Goal: Information Seeking & Learning: Learn about a topic

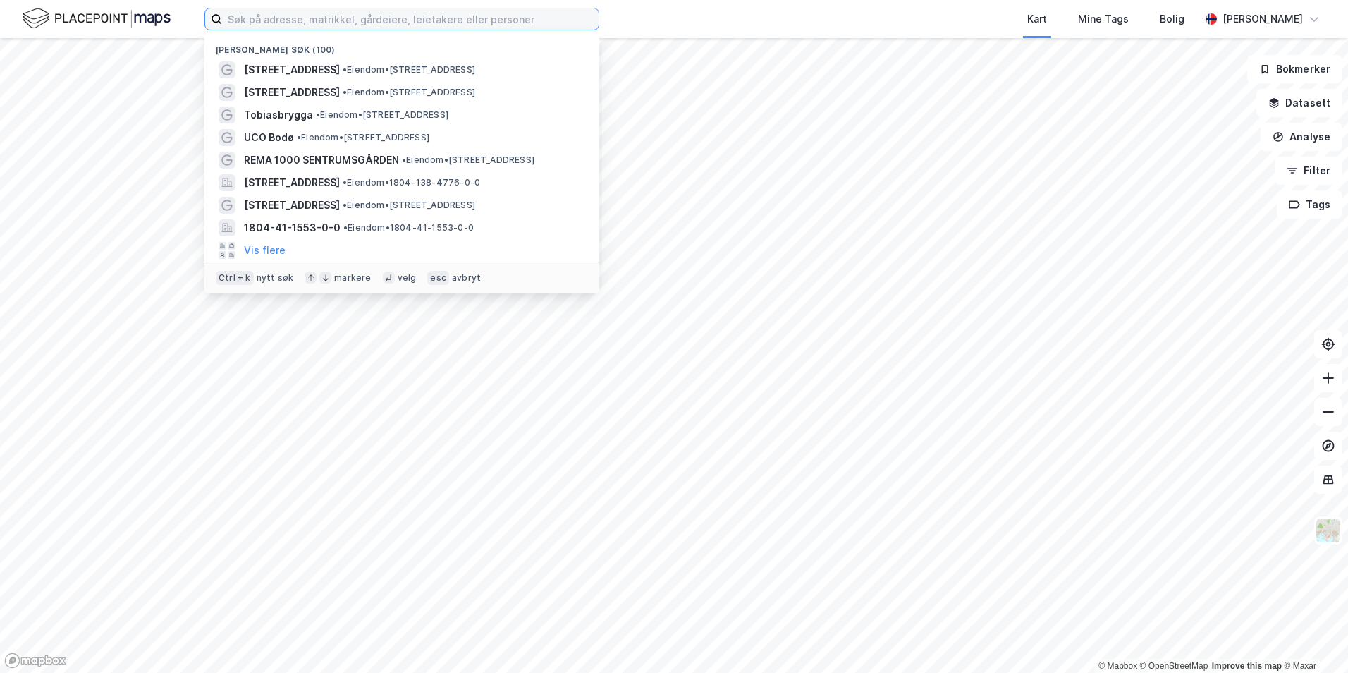
click at [298, 18] on input at bounding box center [410, 18] width 377 height 21
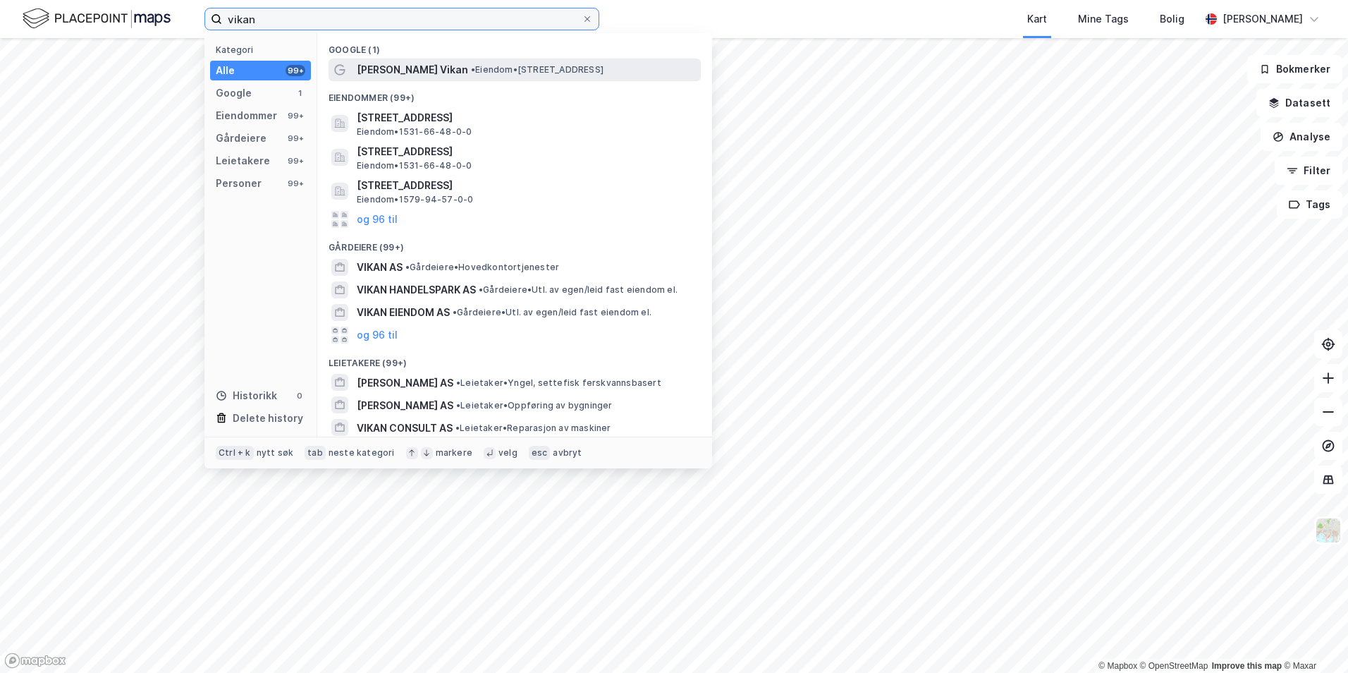
type input "vikan"
click at [384, 67] on span "[PERSON_NAME] Vikan" at bounding box center [412, 69] width 111 height 17
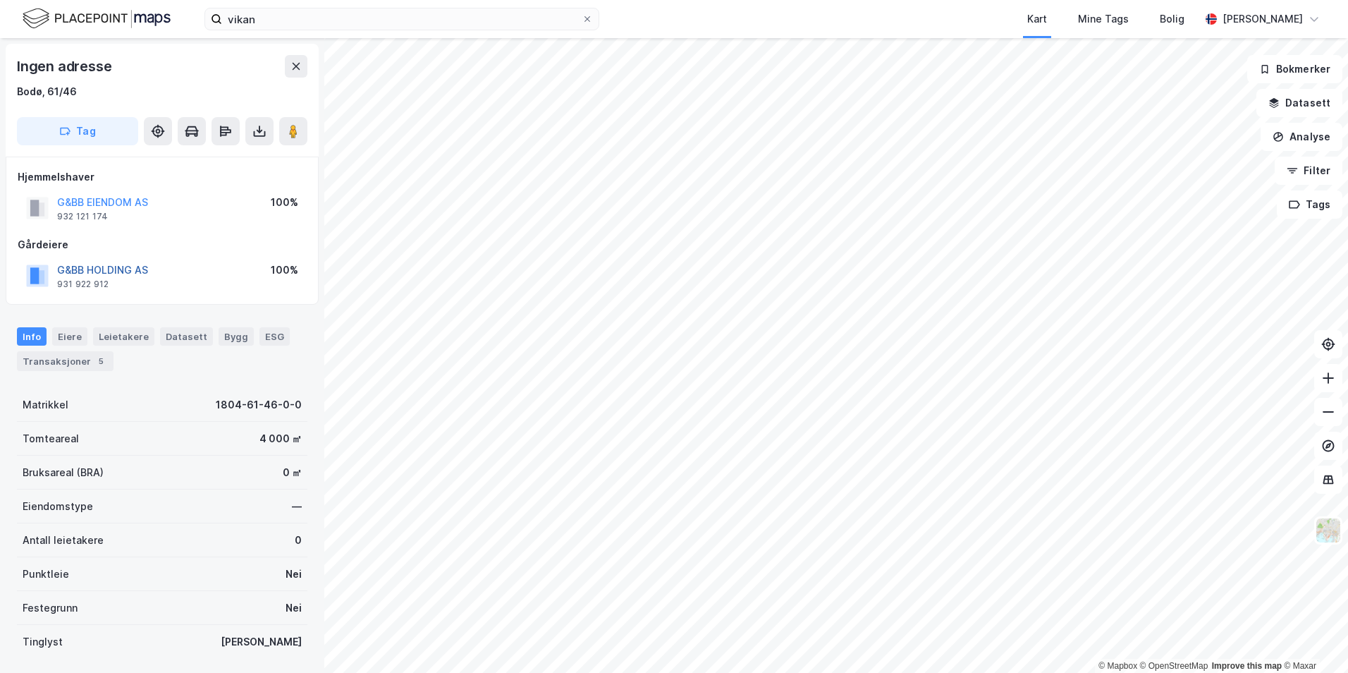
click at [0, 0] on button "G&BB HOLDING AS" at bounding box center [0, 0] width 0 height 0
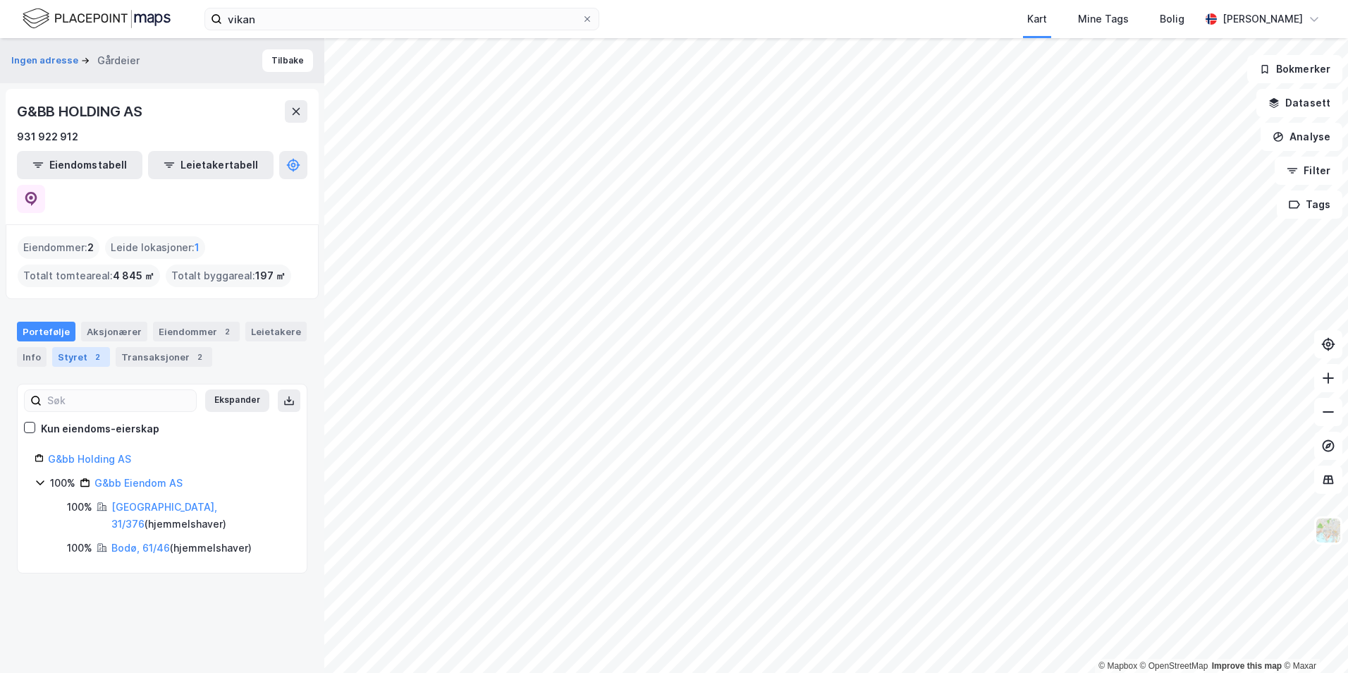
click at [67, 347] on div "Styret 2" at bounding box center [81, 357] width 58 height 20
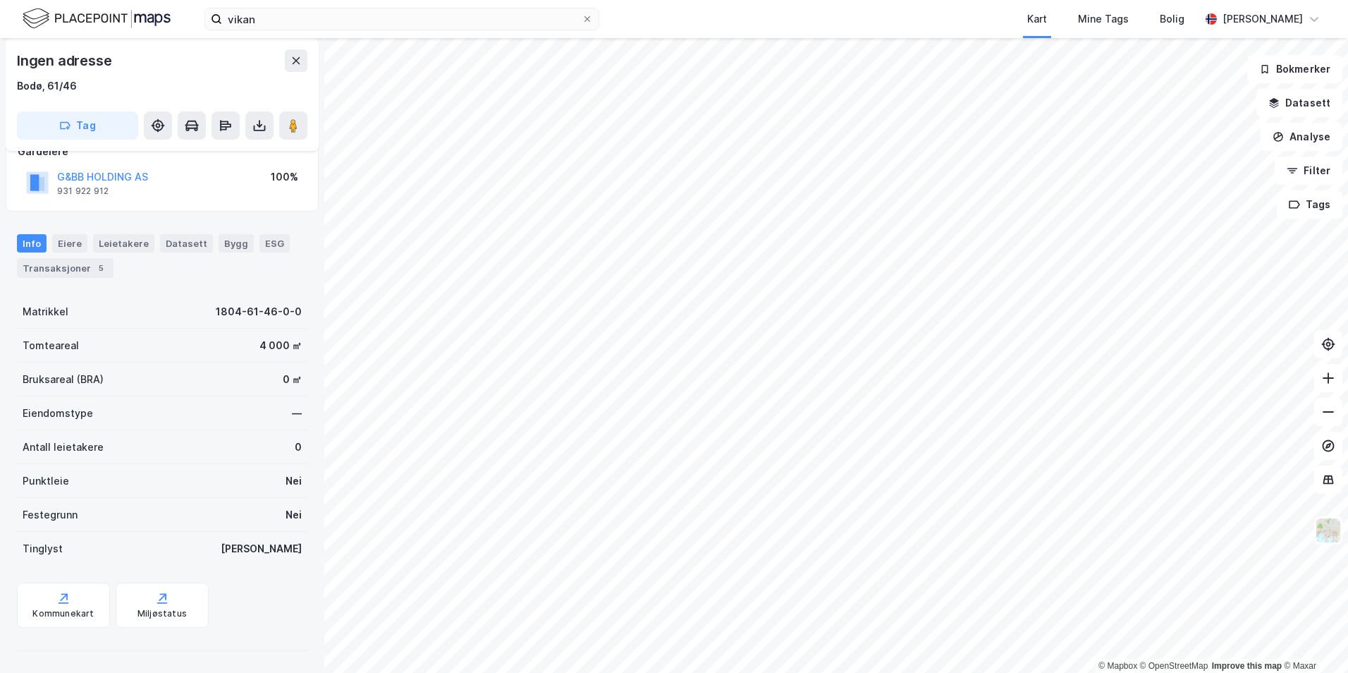
scroll to position [94, 0]
click at [114, 191] on div "G&BB HOLDING AS 931 922 912" at bounding box center [102, 182] width 91 height 28
click at [113, 191] on div "G&BB HOLDING AS 931 922 912" at bounding box center [102, 182] width 91 height 28
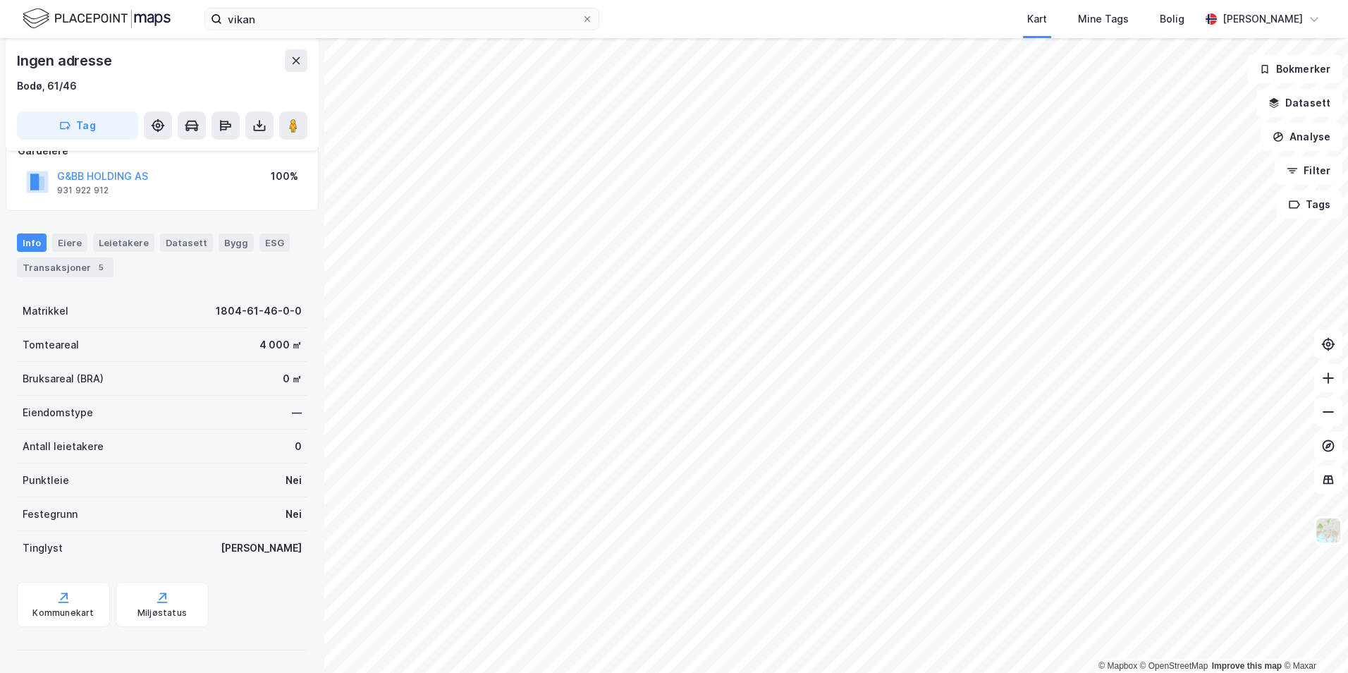
click at [109, 190] on div "G&BB HOLDING AS 931 922 912" at bounding box center [102, 182] width 91 height 28
click at [108, 190] on div "931 922 912" at bounding box center [82, 190] width 51 height 11
drag, startPoint x: 108, startPoint y: 190, endPoint x: 90, endPoint y: 188, distance: 17.8
click at [90, 188] on div "931 922 912" at bounding box center [82, 190] width 51 height 11
drag, startPoint x: 90, startPoint y: 188, endPoint x: 188, endPoint y: 183, distance: 98.1
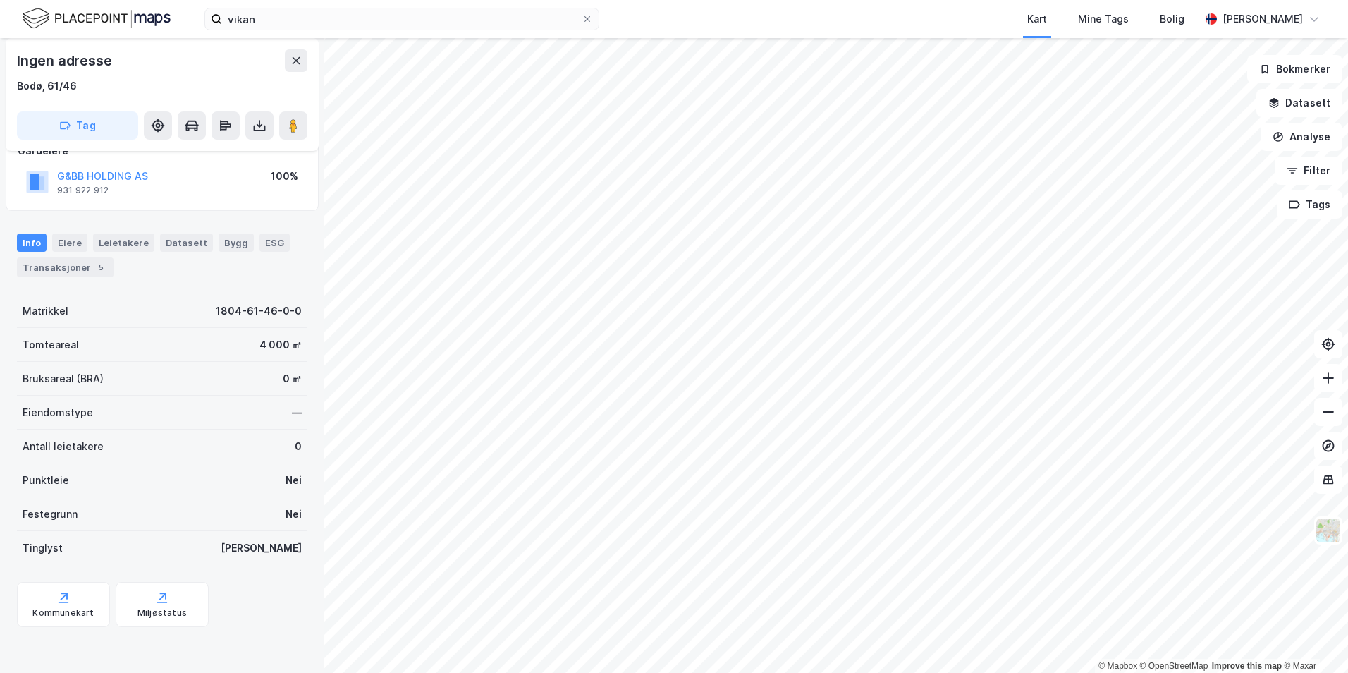
click at [188, 183] on div "G&BB HOLDING AS 931 922 912 100%" at bounding box center [162, 182] width 289 height 34
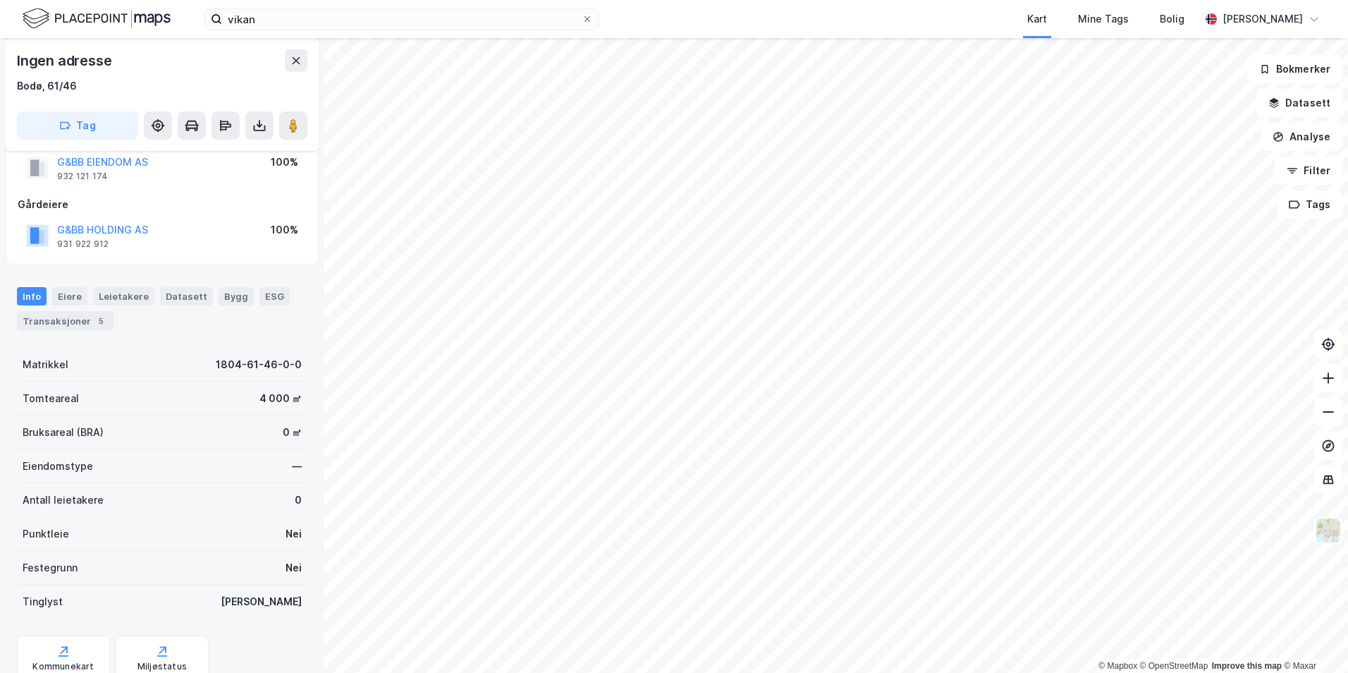
scroll to position [0, 0]
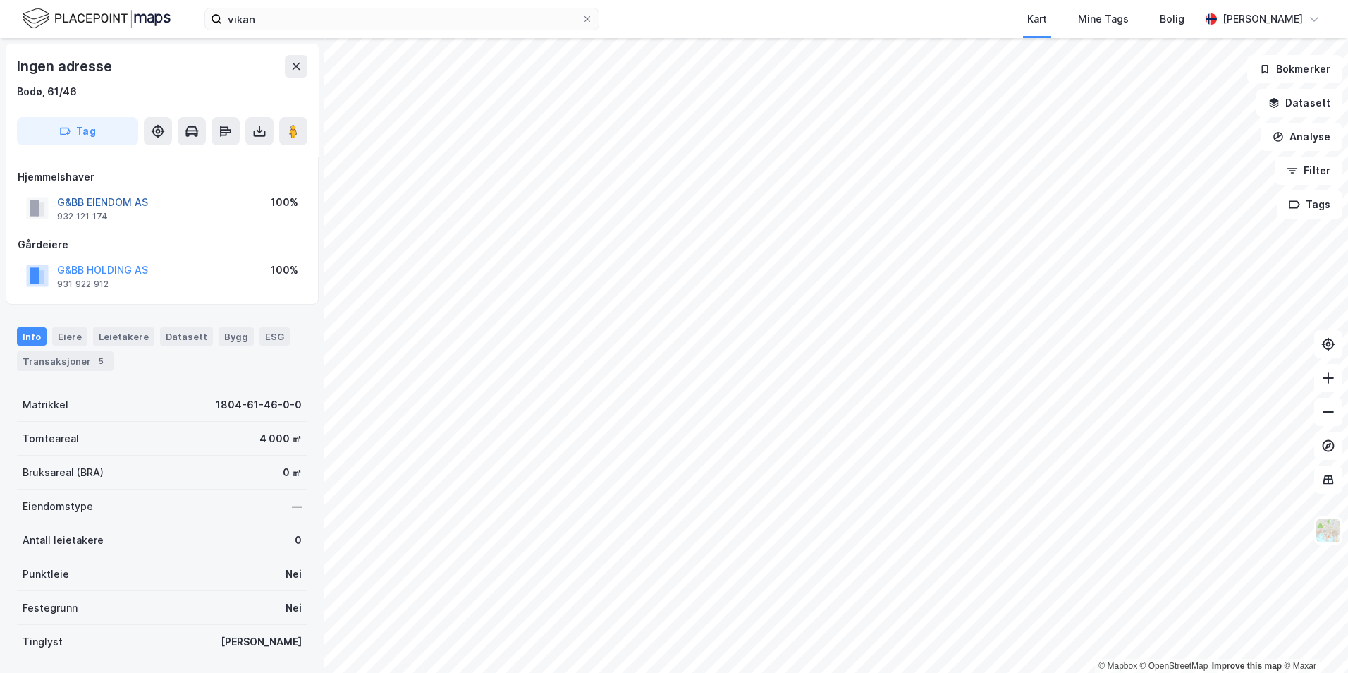
click at [0, 0] on button "G&BB EIENDOM AS" at bounding box center [0, 0] width 0 height 0
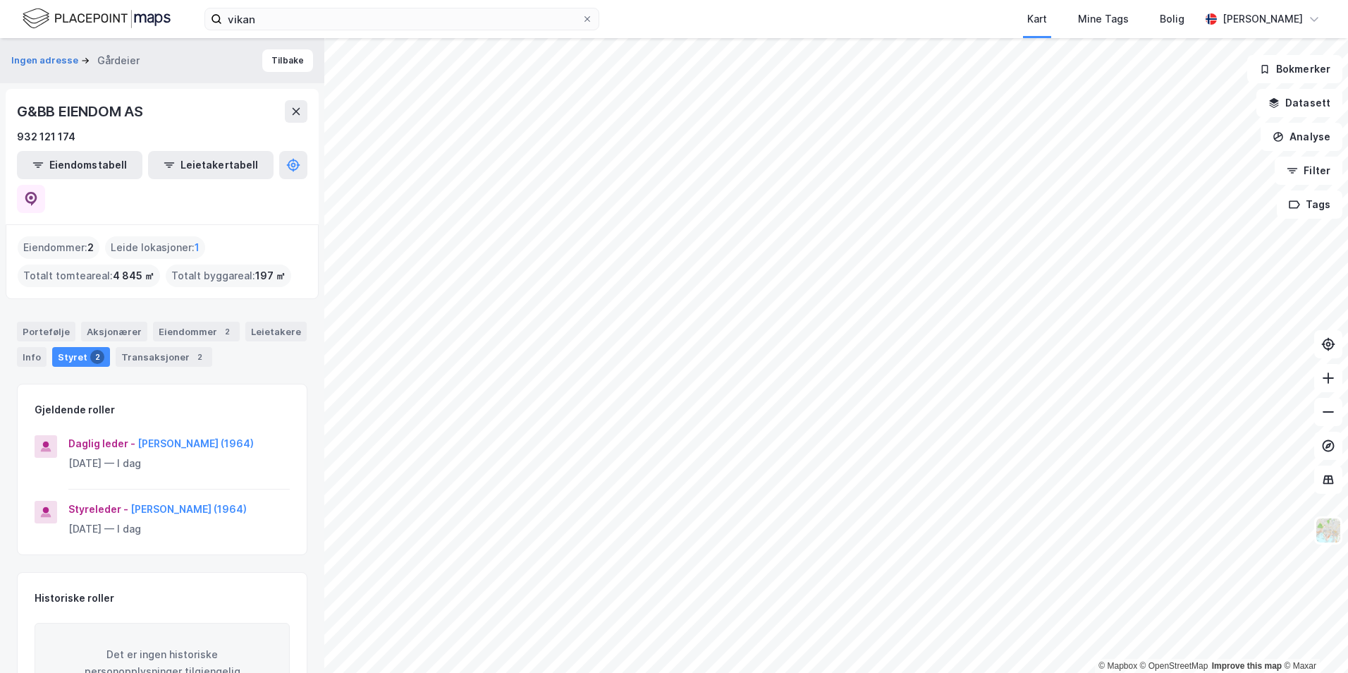
scroll to position [31, 0]
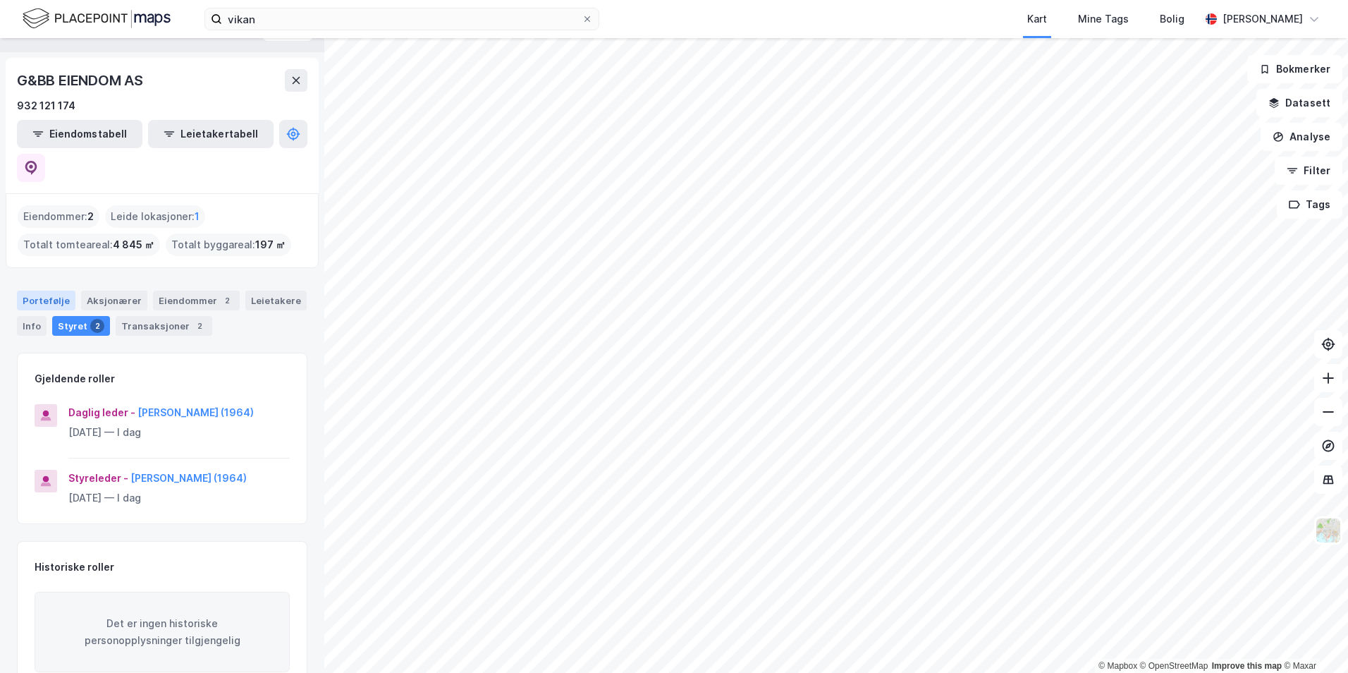
click at [40, 291] on div "Portefølje" at bounding box center [46, 301] width 59 height 20
